Goal: Information Seeking & Learning: Check status

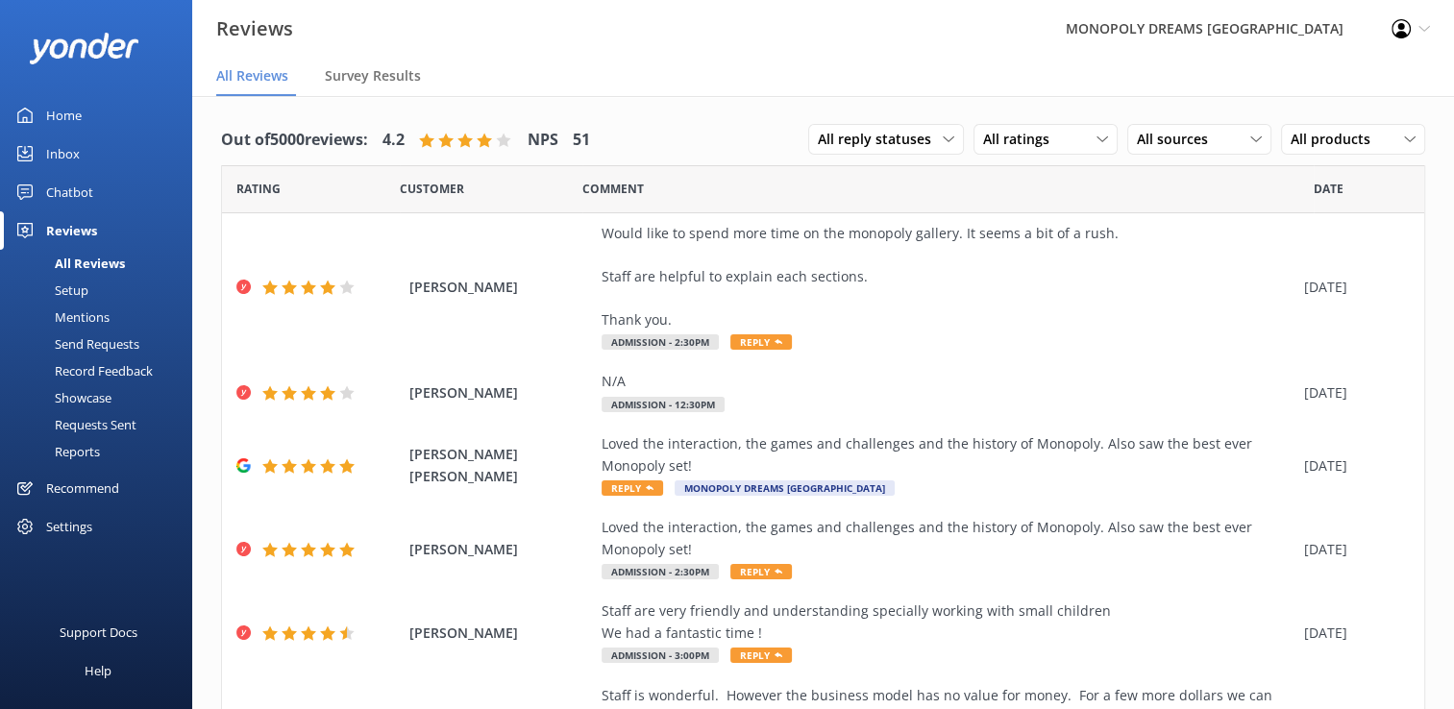
click at [61, 113] on div "Home" at bounding box center [64, 115] width 36 height 38
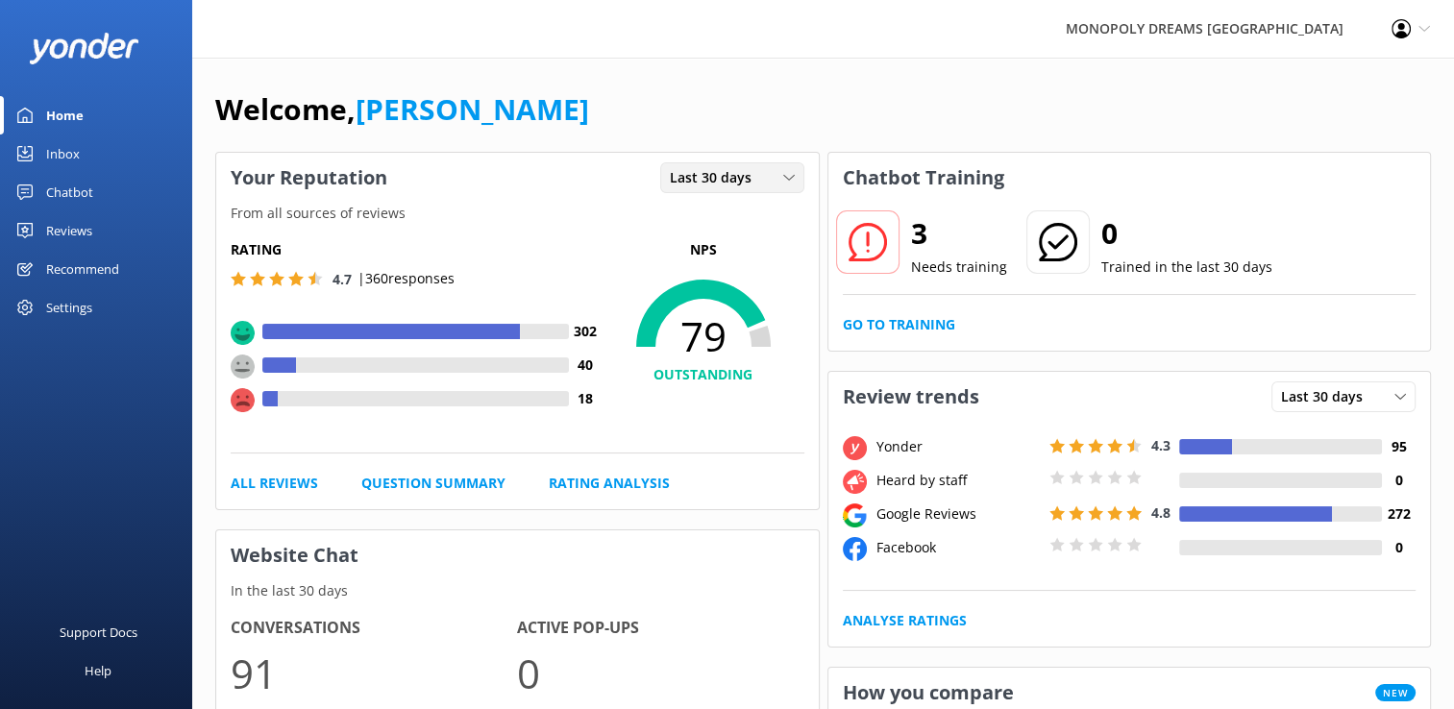
click at [710, 175] on span "Last 30 days" at bounding box center [716, 177] width 93 height 21
click at [723, 214] on div "Last 7 days" at bounding box center [701, 217] width 61 height 19
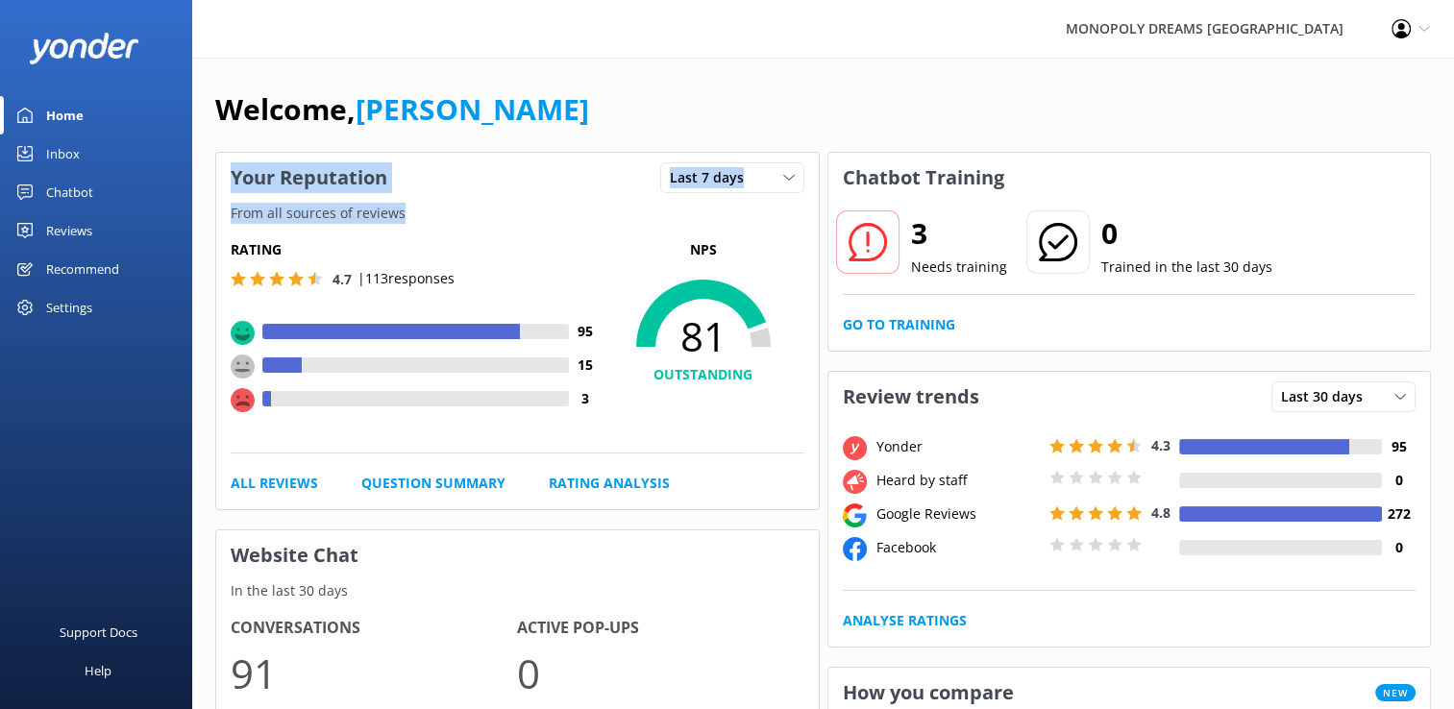
drag, startPoint x: 723, startPoint y: 214, endPoint x: 1159, endPoint y: -71, distance: 520.4
